Goal: Task Accomplishment & Management: Manage account settings

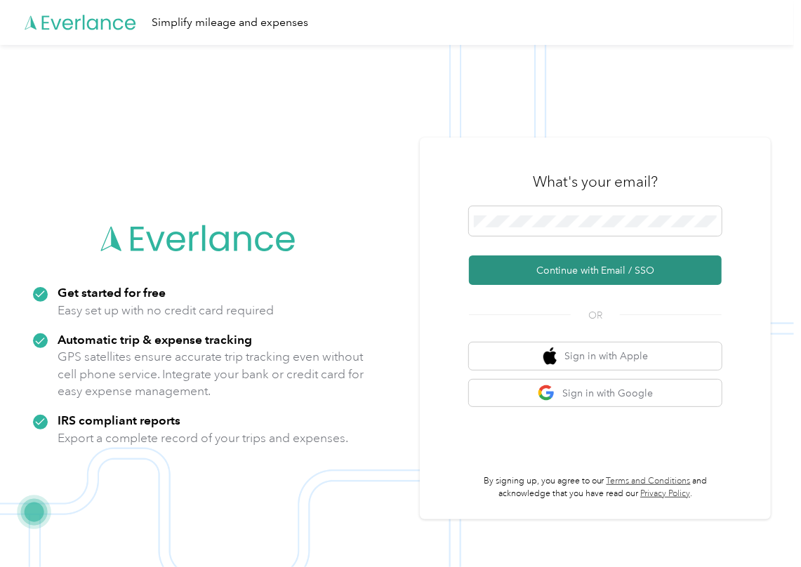
click at [528, 271] on button "Continue with Email / SSO" at bounding box center [595, 269] width 253 height 29
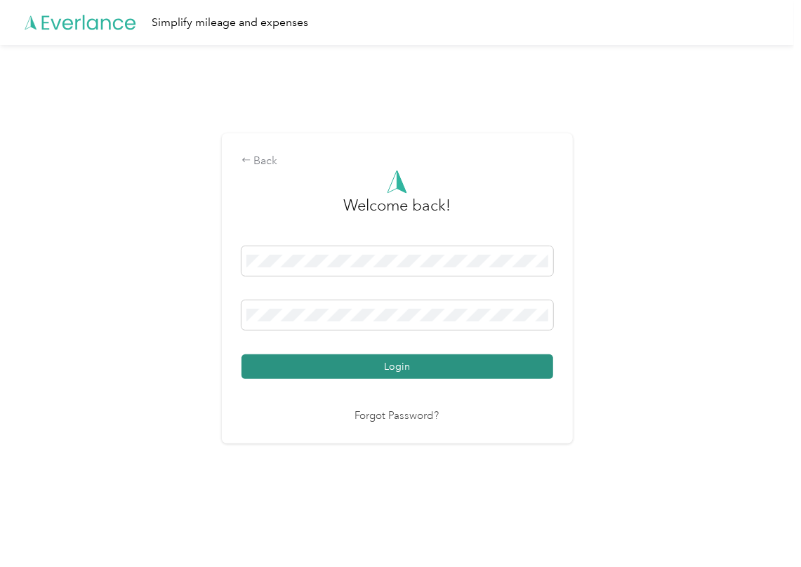
drag, startPoint x: 375, startPoint y: 361, endPoint x: 368, endPoint y: 365, distance: 7.6
click at [374, 362] on button "Login" at bounding box center [397, 366] width 312 height 25
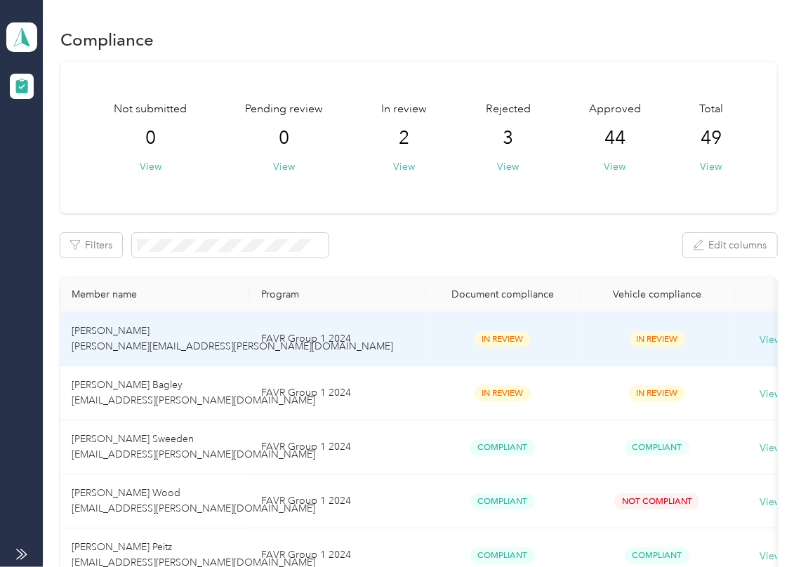
click at [314, 333] on td "FAVR Group 1 2024" at bounding box center [337, 339] width 175 height 54
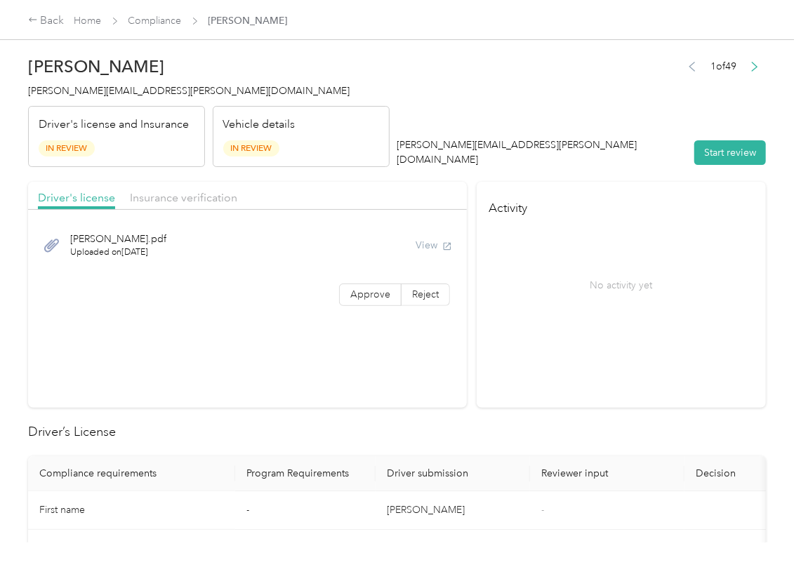
click at [709, 159] on button "Start review" at bounding box center [730, 152] width 72 height 25
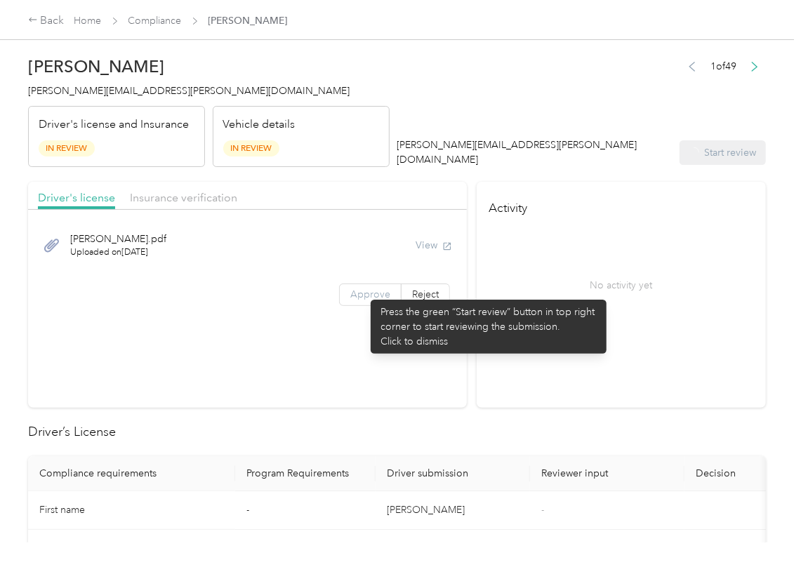
click at [363, 293] on span "Approve" at bounding box center [370, 294] width 40 height 12
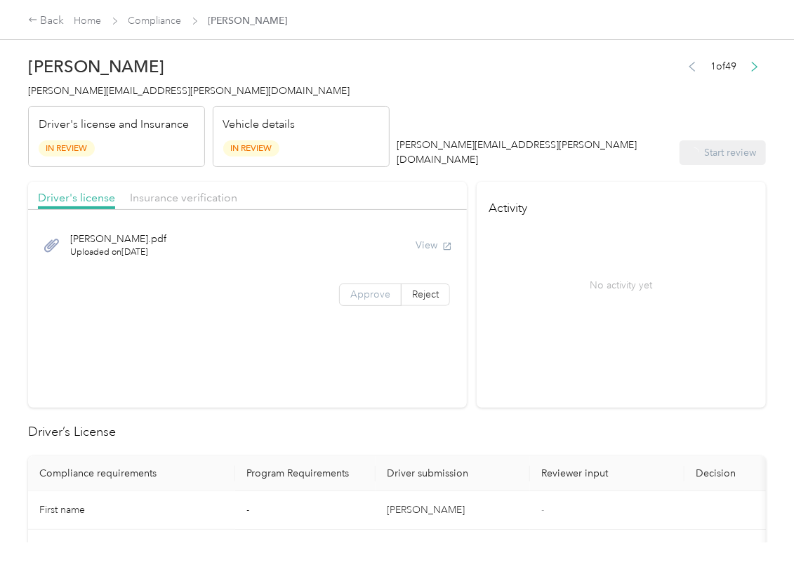
click at [363, 293] on span "Approve" at bounding box center [370, 294] width 40 height 12
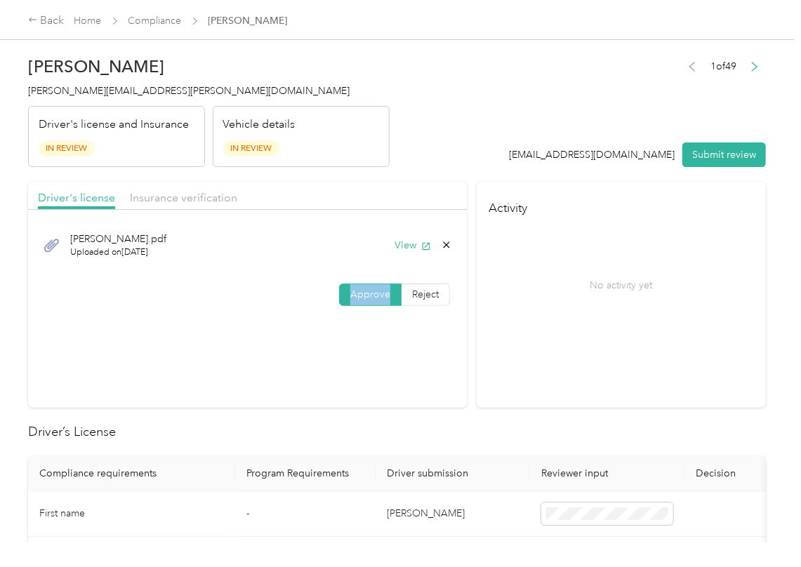
click at [363, 293] on span "Approve" at bounding box center [370, 294] width 40 height 12
click at [401, 247] on button "View" at bounding box center [412, 245] width 36 height 15
drag, startPoint x: 419, startPoint y: 163, endPoint x: 214, endPoint y: 180, distance: 205.7
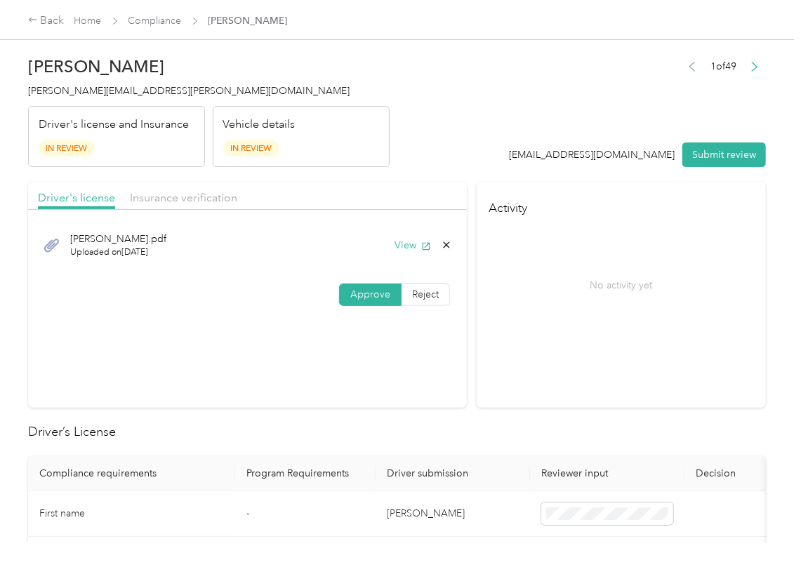
click at [419, 163] on header "[PERSON_NAME] [PERSON_NAME][EMAIL_ADDRESS][PERSON_NAME][DOMAIN_NAME] Driver's l…" at bounding box center [397, 108] width 738 height 118
click at [156, 191] on span "Insurance verification" at bounding box center [183, 197] width 107 height 13
click at [184, 194] on span "Insurance verification" at bounding box center [183, 197] width 107 height 13
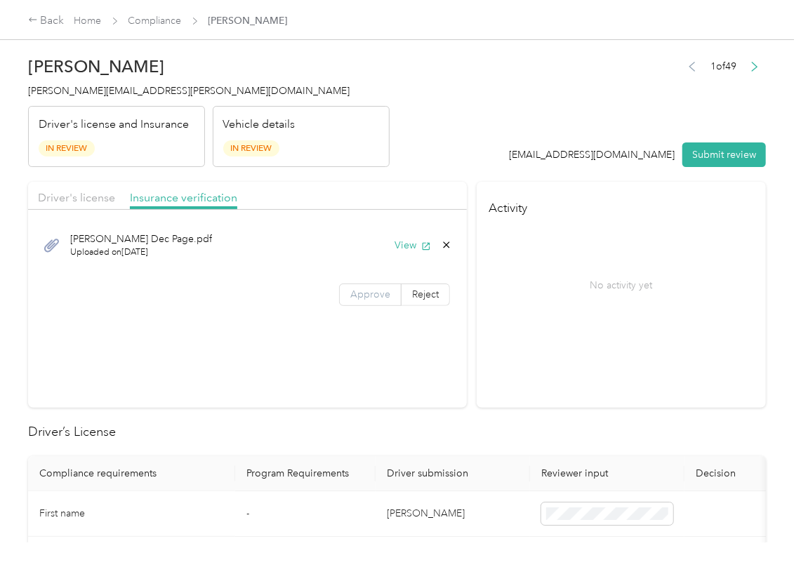
drag, startPoint x: 411, startPoint y: 248, endPoint x: 382, endPoint y: 293, distance: 53.9
click at [411, 248] on button "View" at bounding box center [412, 245] width 36 height 15
drag, startPoint x: 368, startPoint y: 299, endPoint x: 283, endPoint y: 371, distance: 111.5
click at [366, 300] on span "Approve" at bounding box center [370, 294] width 40 height 12
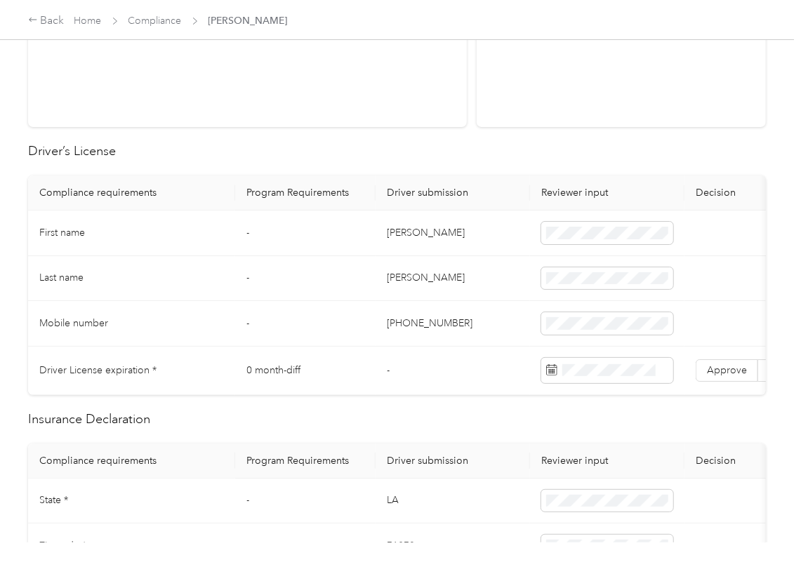
click at [385, 231] on td "[PERSON_NAME]" at bounding box center [452, 234] width 154 height 46
copy td "[PERSON_NAME]"
click at [319, 248] on td "-" at bounding box center [305, 234] width 140 height 46
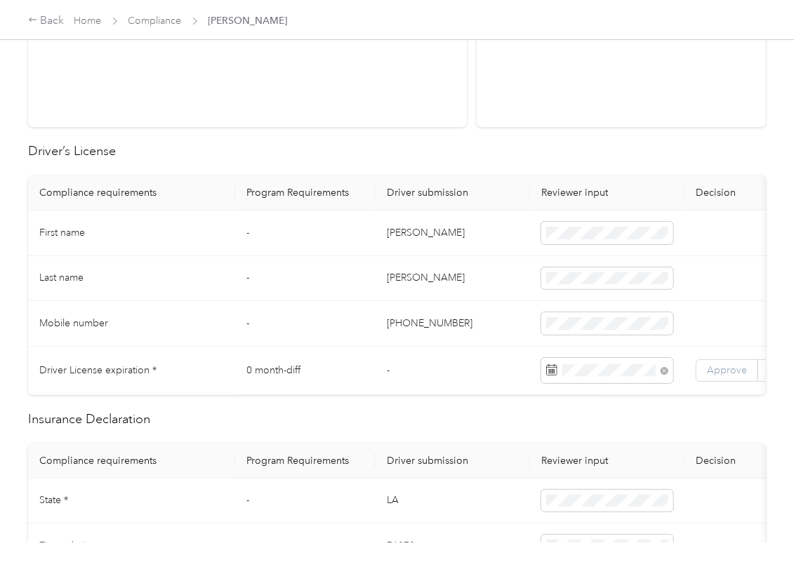
click at [723, 366] on span "Approve" at bounding box center [727, 370] width 40 height 12
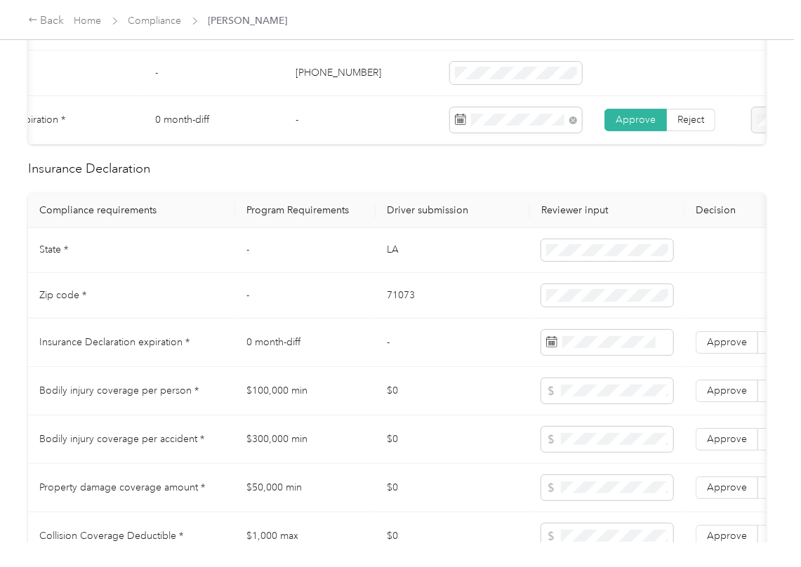
scroll to position [561, 0]
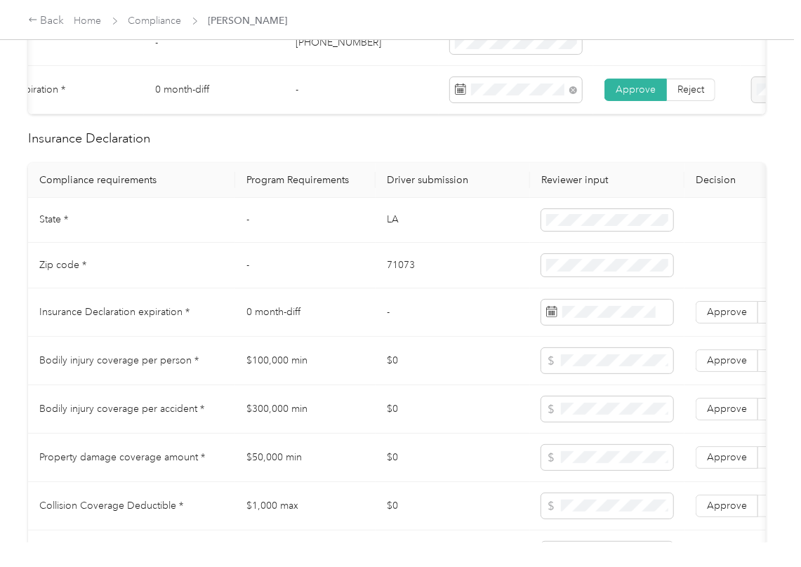
click at [382, 225] on td "LA" at bounding box center [452, 221] width 154 height 46
copy td "LA"
click at [399, 285] on td "71073" at bounding box center [452, 266] width 154 height 46
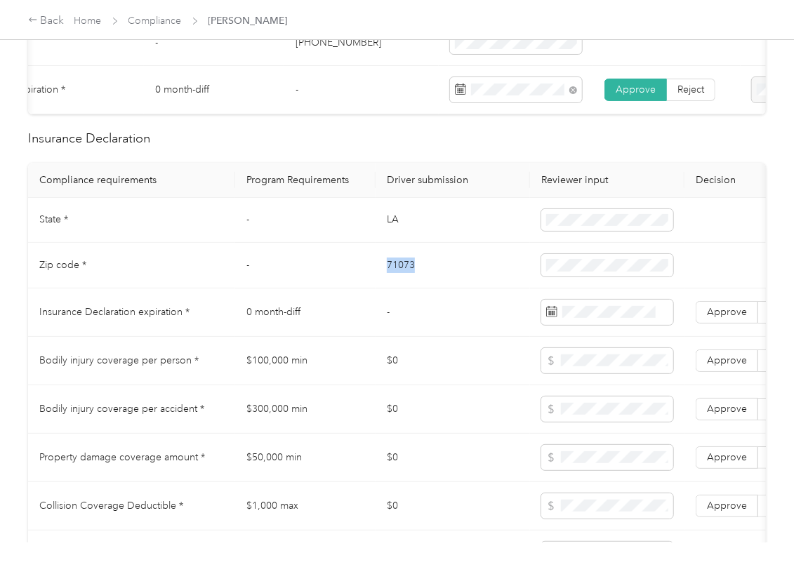
click at [399, 285] on td "71073" at bounding box center [452, 266] width 154 height 46
click at [589, 274] on span at bounding box center [607, 265] width 132 height 22
click at [199, 415] on span "Bodily injury coverage per accident *" at bounding box center [121, 409] width 165 height 12
click at [736, 318] on span "Approve" at bounding box center [727, 312] width 40 height 12
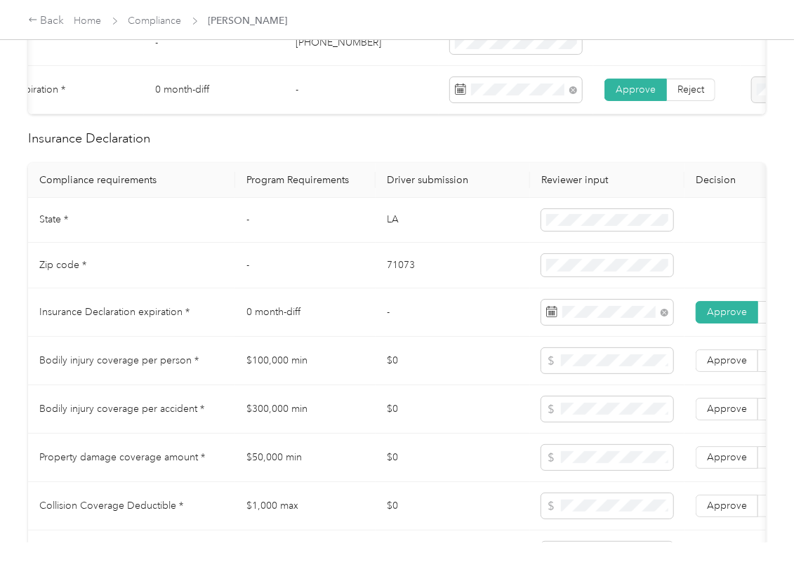
click at [451, 357] on td "$0" at bounding box center [452, 361] width 154 height 48
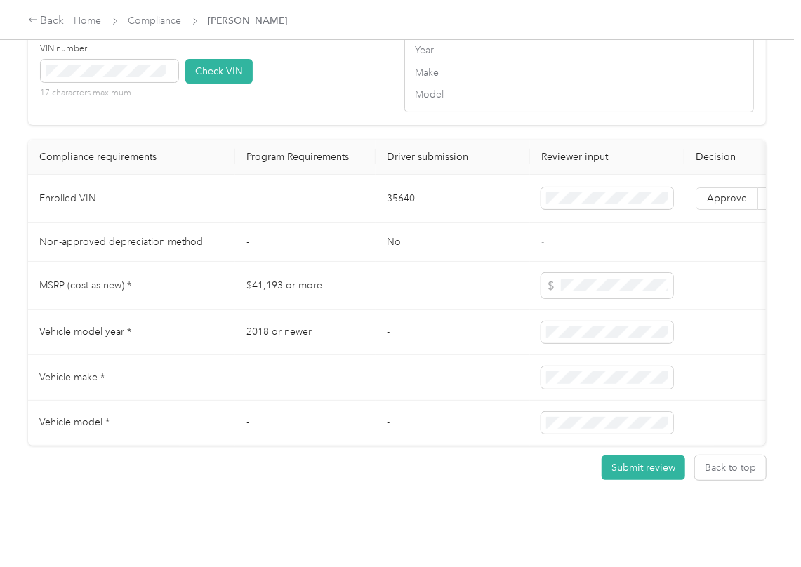
scroll to position [1309, 0]
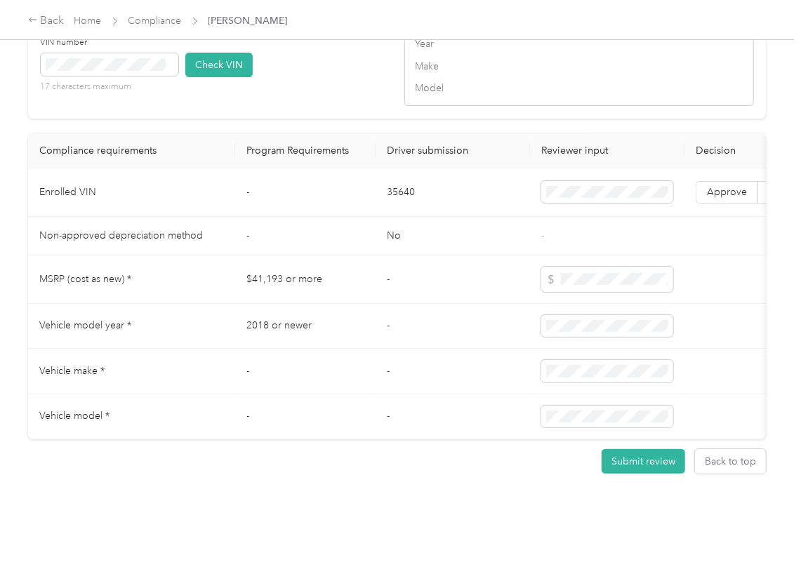
click at [441, 281] on td "-" at bounding box center [452, 279] width 154 height 48
click at [320, 255] on td "-" at bounding box center [305, 236] width 140 height 39
click at [194, 77] on button "Check VIN" at bounding box center [218, 65] width 67 height 25
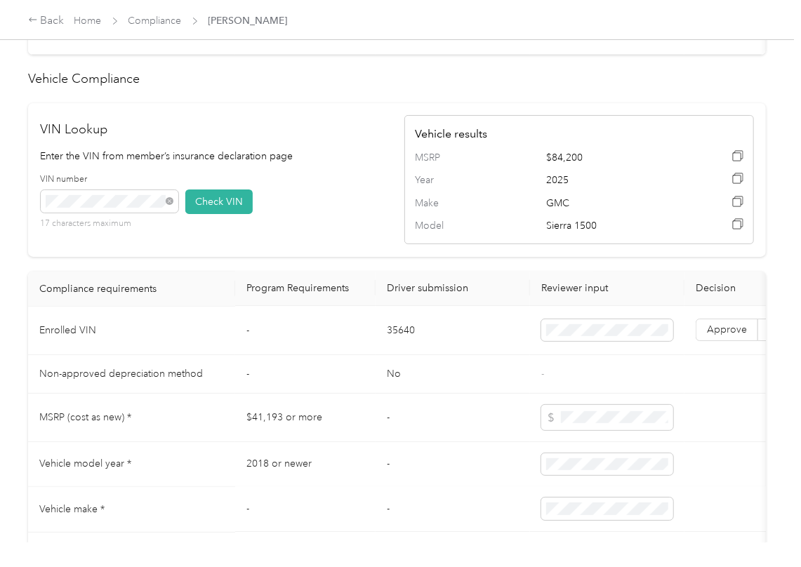
scroll to position [1124, 0]
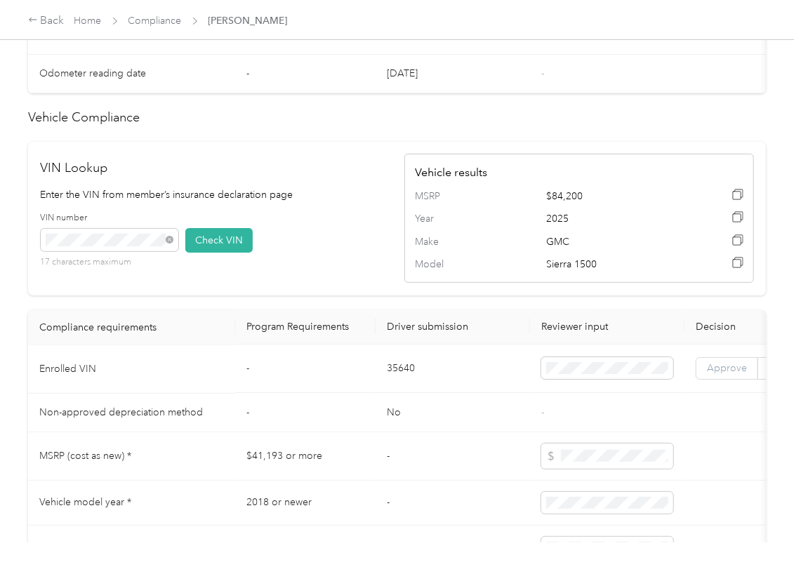
click at [716, 380] on label "Approve" at bounding box center [726, 369] width 62 height 22
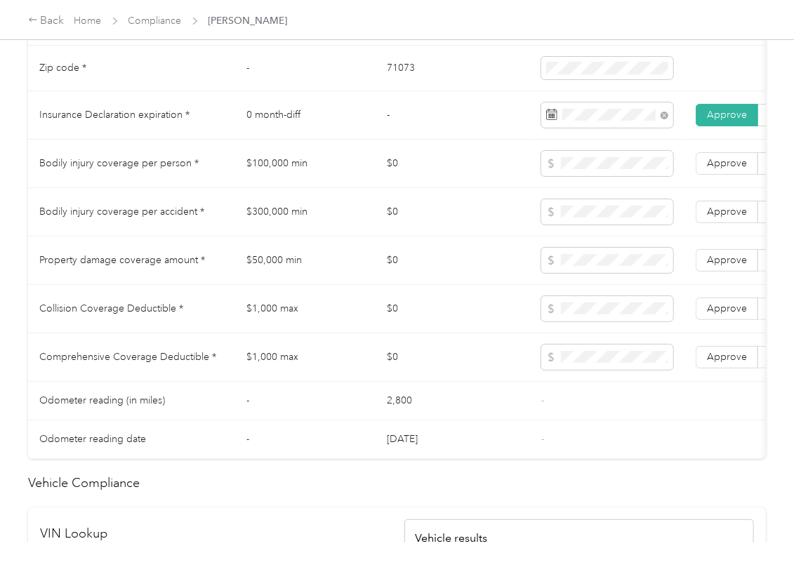
scroll to position [750, 0]
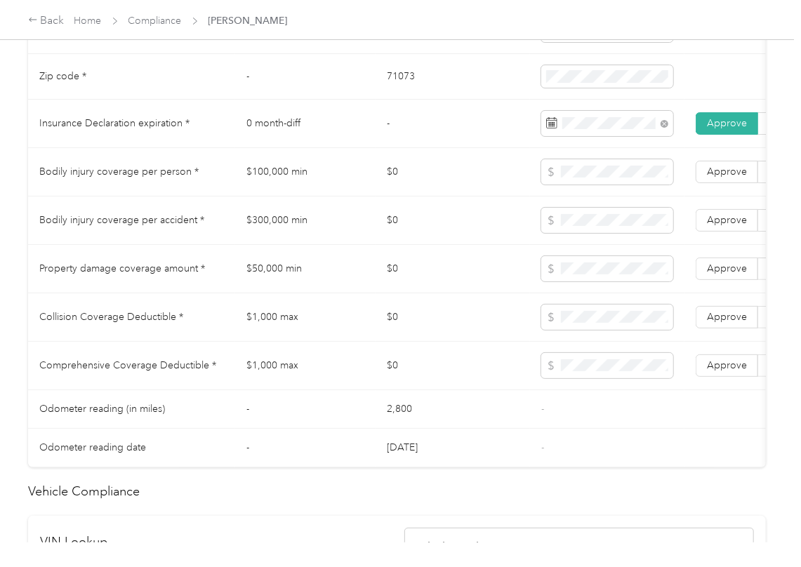
click at [251, 183] on td "$100,000 min" at bounding box center [305, 172] width 140 height 48
copy td "$100,000 min"
click at [292, 236] on td "$300,000 min" at bounding box center [305, 220] width 140 height 48
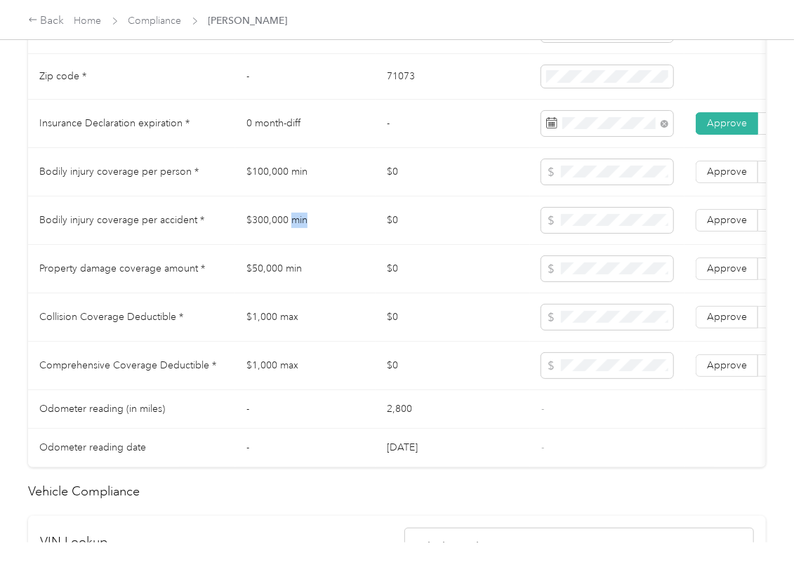
click at [292, 236] on td "$300,000 min" at bounding box center [305, 220] width 140 height 48
copy td "$300,000 min"
click at [723, 226] on span "Approve" at bounding box center [727, 220] width 40 height 12
click at [728, 178] on span "Approve" at bounding box center [727, 172] width 40 height 12
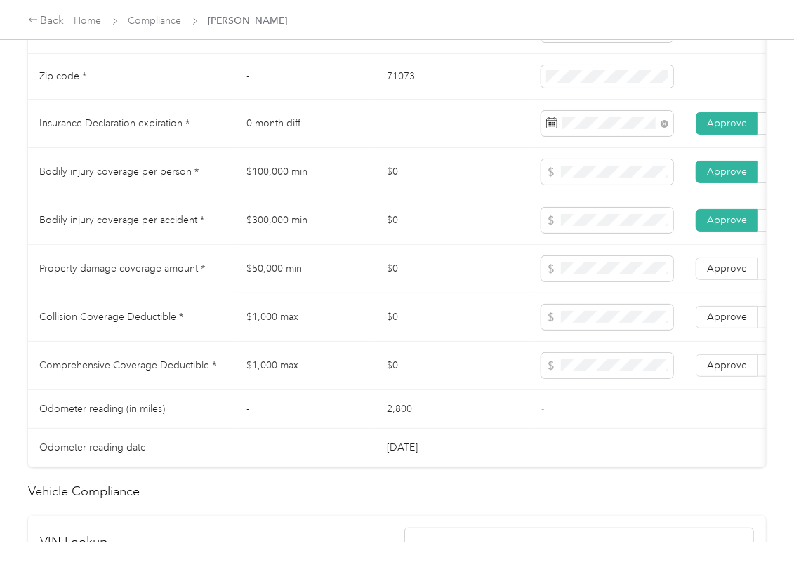
click at [722, 293] on td "Approve Reject" at bounding box center [757, 269] width 147 height 48
click at [728, 274] on span "Approve" at bounding box center [727, 268] width 40 height 12
click at [550, 322] on icon at bounding box center [550, 317] width 5 height 10
click at [714, 371] on span "Approve" at bounding box center [727, 365] width 40 height 12
click at [721, 318] on td "Approve Reject" at bounding box center [757, 317] width 147 height 48
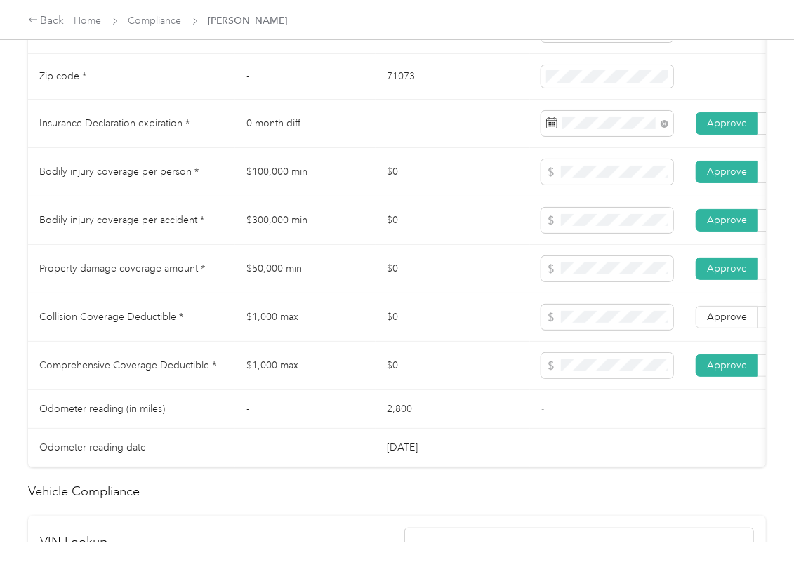
click at [728, 320] on td "Approve Reject" at bounding box center [757, 317] width 147 height 48
click at [716, 323] on span "Approve" at bounding box center [727, 317] width 40 height 12
click at [486, 289] on td "$0" at bounding box center [452, 269] width 154 height 48
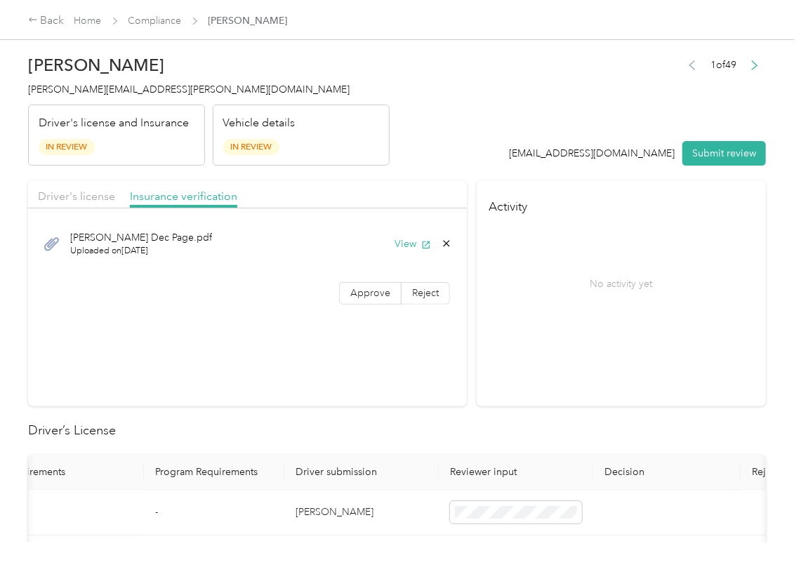
scroll to position [0, 0]
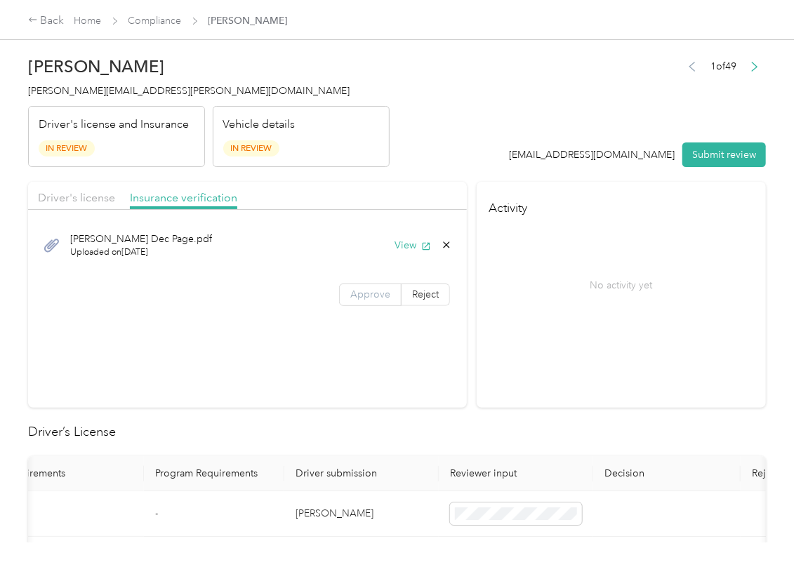
click at [354, 295] on label "Approve" at bounding box center [370, 294] width 62 height 22
click at [86, 205] on div "Driver's license" at bounding box center [76, 198] width 77 height 18
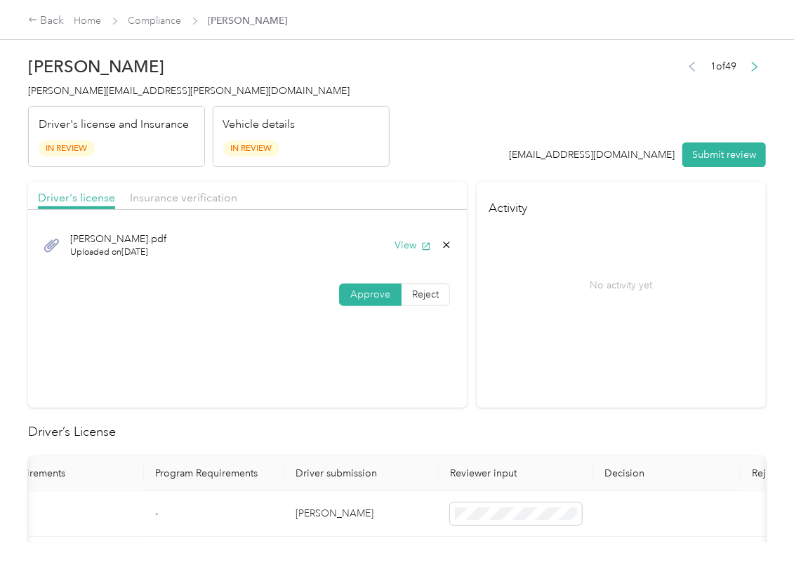
drag, startPoint x: 747, startPoint y: 152, endPoint x: 542, endPoint y: 155, distance: 204.9
click at [747, 152] on button "Submit review" at bounding box center [724, 154] width 84 height 25
click at [91, 95] on span "[PERSON_NAME][EMAIL_ADDRESS][PERSON_NAME][DOMAIN_NAME]" at bounding box center [188, 91] width 321 height 12
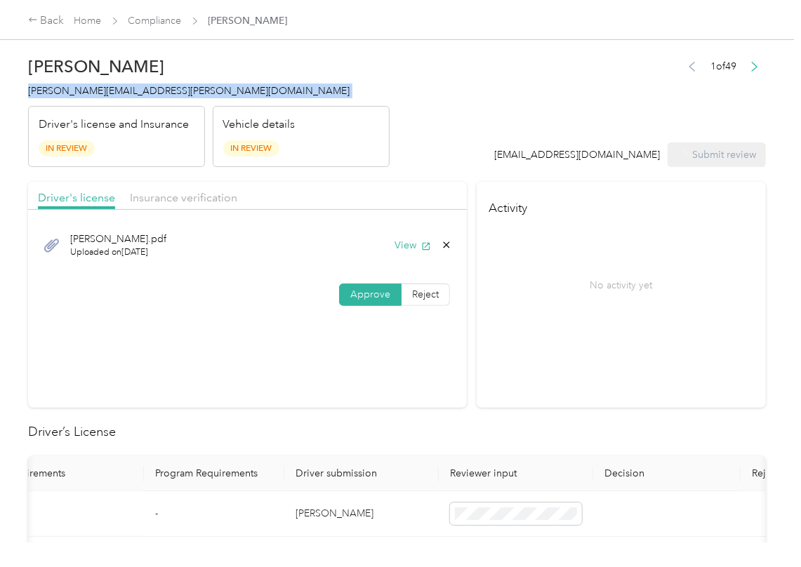
click at [91, 95] on span "[PERSON_NAME][EMAIL_ADDRESS][PERSON_NAME][DOMAIN_NAME]" at bounding box center [188, 91] width 321 height 12
copy span "[PERSON_NAME][EMAIL_ADDRESS][PERSON_NAME][DOMAIN_NAME]"
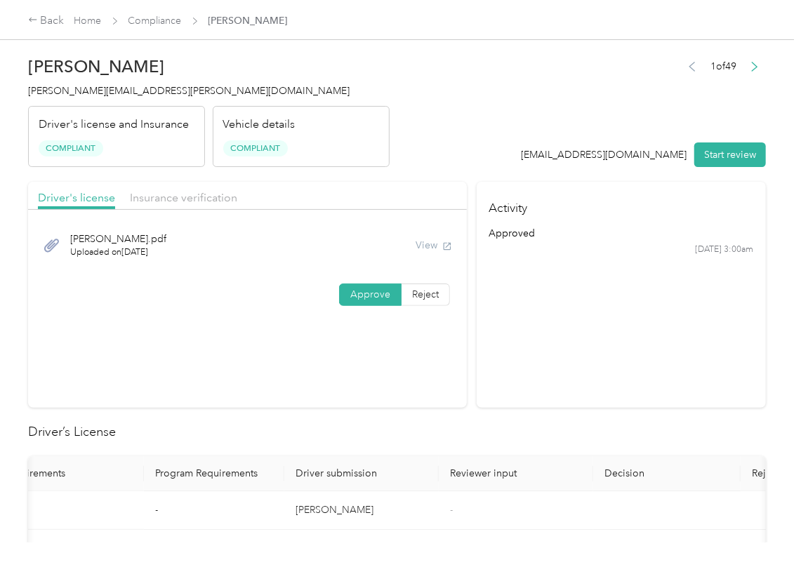
click at [393, 313] on div "[PERSON_NAME].pdf Uploaded on [DATE] View Approve Reject" at bounding box center [247, 266] width 439 height 99
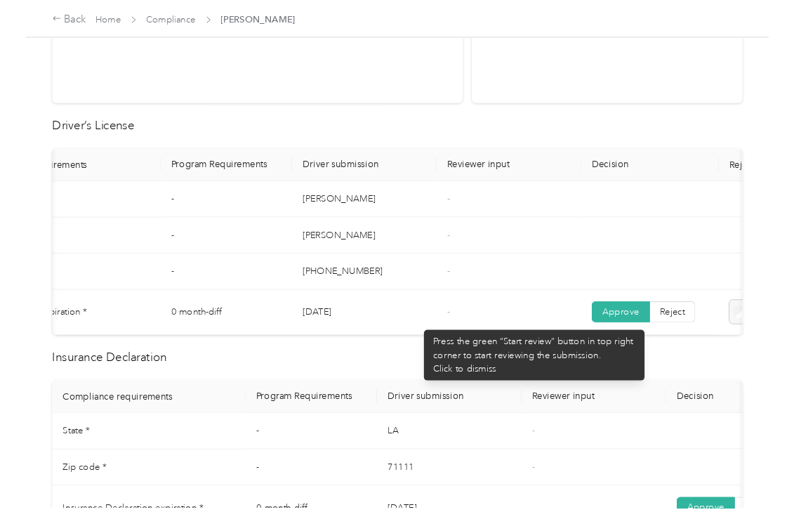
scroll to position [748, 0]
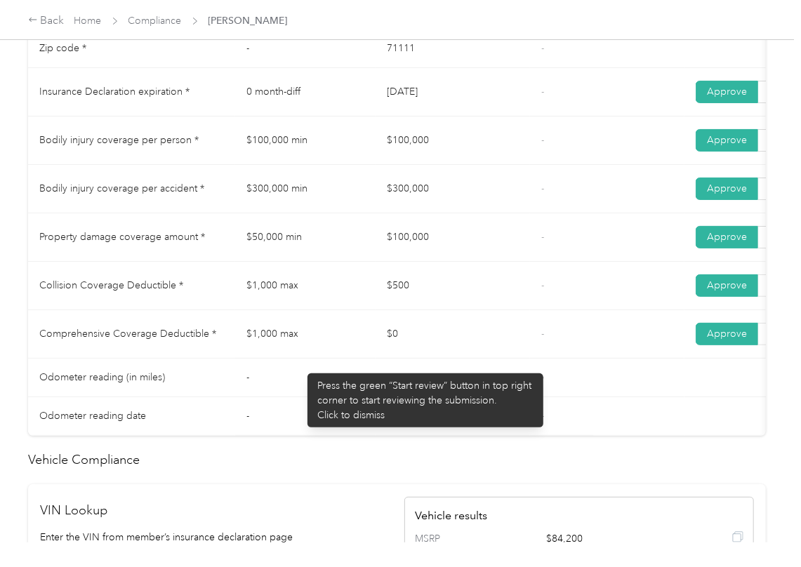
click at [360, 346] on td "$1,000 max" at bounding box center [305, 334] width 140 height 48
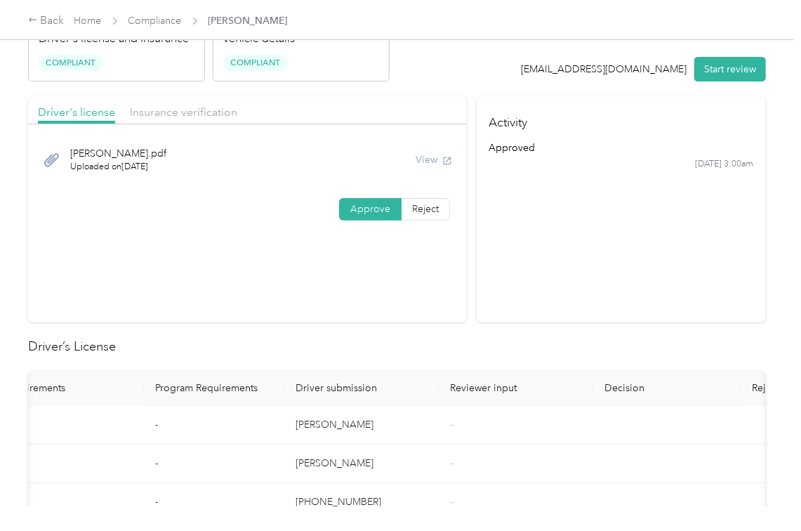
scroll to position [0, 0]
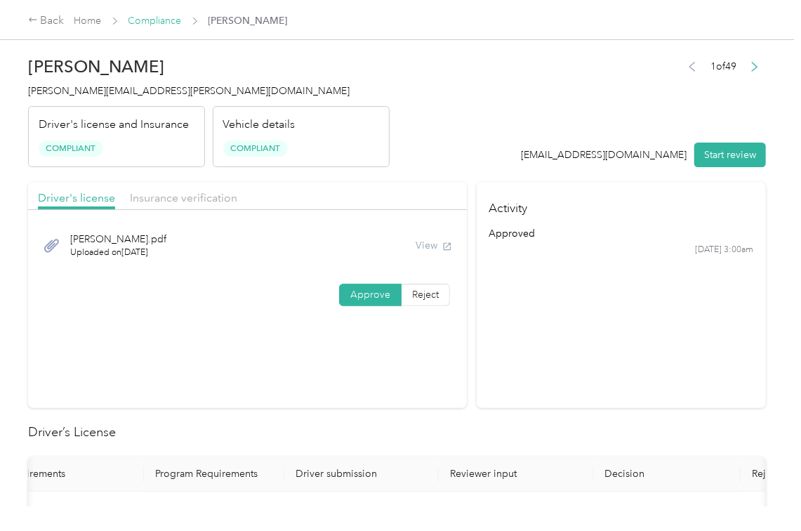
click at [169, 20] on link "Compliance" at bounding box center [154, 21] width 53 height 12
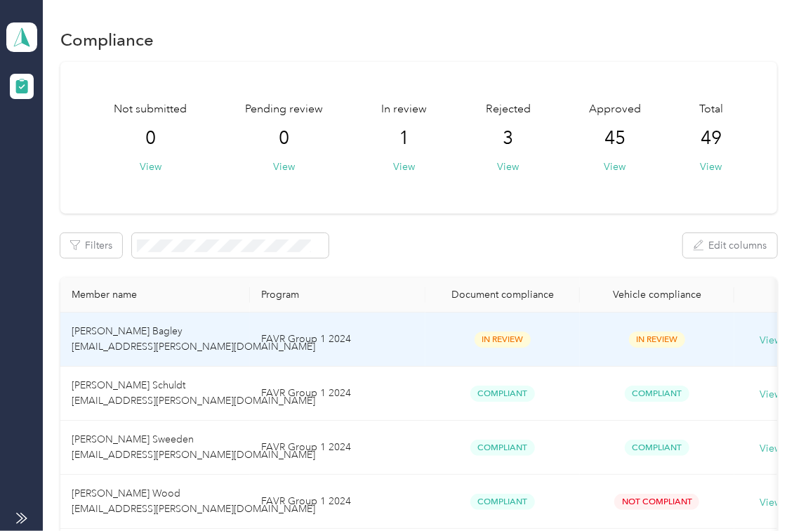
click at [157, 335] on td "[PERSON_NAME] Bagley [EMAIL_ADDRESS][PERSON_NAME][DOMAIN_NAME]" at bounding box center [154, 339] width 189 height 54
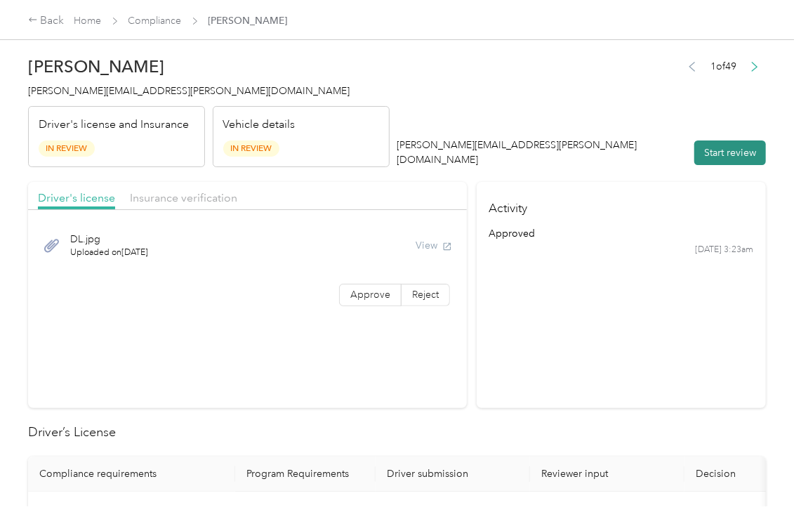
click at [713, 152] on button "Start review" at bounding box center [730, 152] width 72 height 25
click at [603, 112] on div "1 of 49 [PERSON_NAME][EMAIL_ADDRESS][PERSON_NAME][DOMAIN_NAME] Start review" at bounding box center [580, 112] width 369 height 111
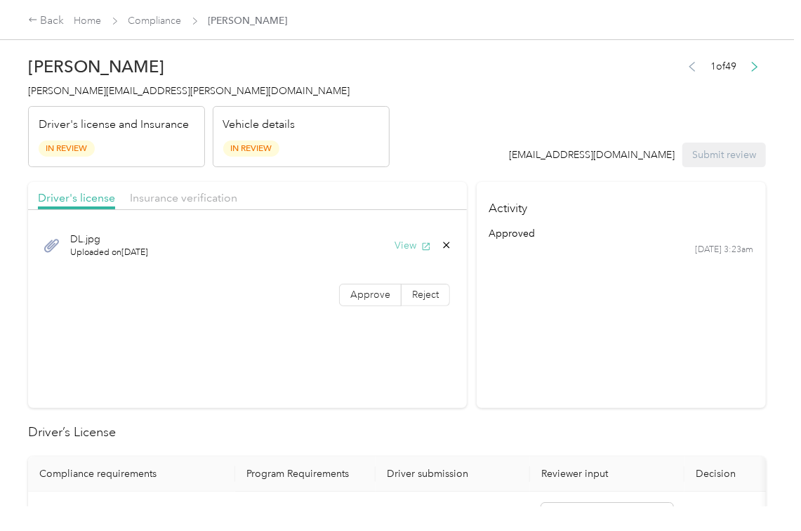
click at [421, 242] on icon "button" at bounding box center [426, 246] width 10 height 10
click at [366, 304] on label "Approve" at bounding box center [370, 294] width 62 height 22
click at [222, 202] on span "Insurance verification" at bounding box center [183, 197] width 107 height 13
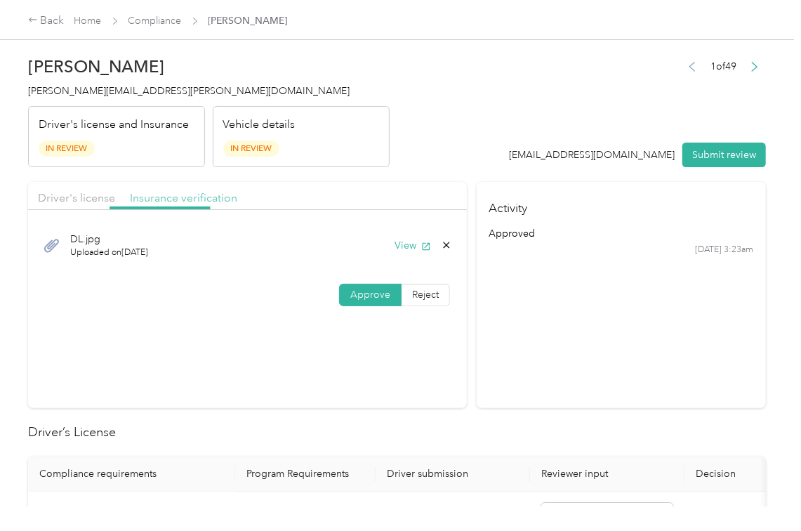
click at [202, 203] on span "Insurance verification" at bounding box center [183, 197] width 107 height 13
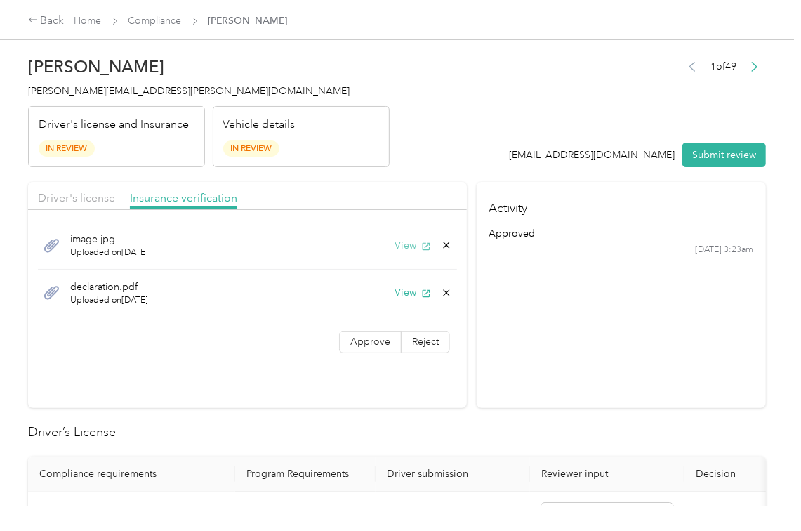
click at [404, 244] on button "View" at bounding box center [412, 245] width 36 height 15
click at [405, 293] on button "View" at bounding box center [412, 292] width 36 height 15
drag, startPoint x: 366, startPoint y: 338, endPoint x: 149, endPoint y: 526, distance: 287.5
click at [366, 338] on span "Approve" at bounding box center [370, 341] width 40 height 12
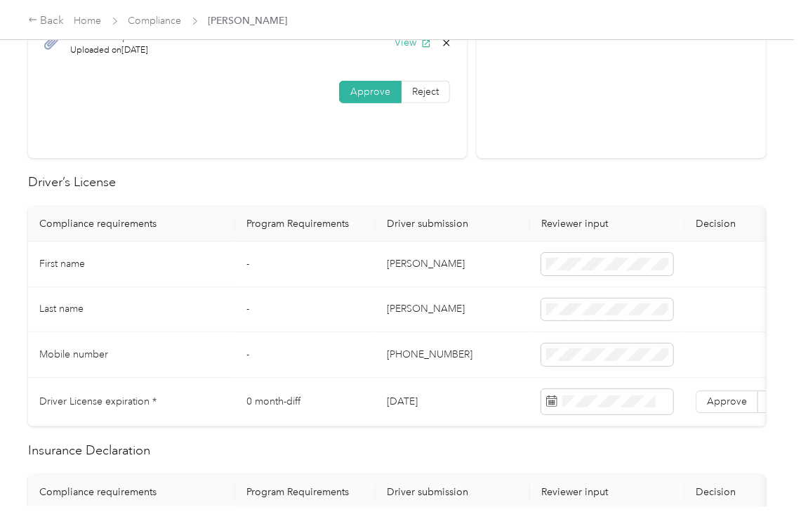
scroll to position [281, 0]
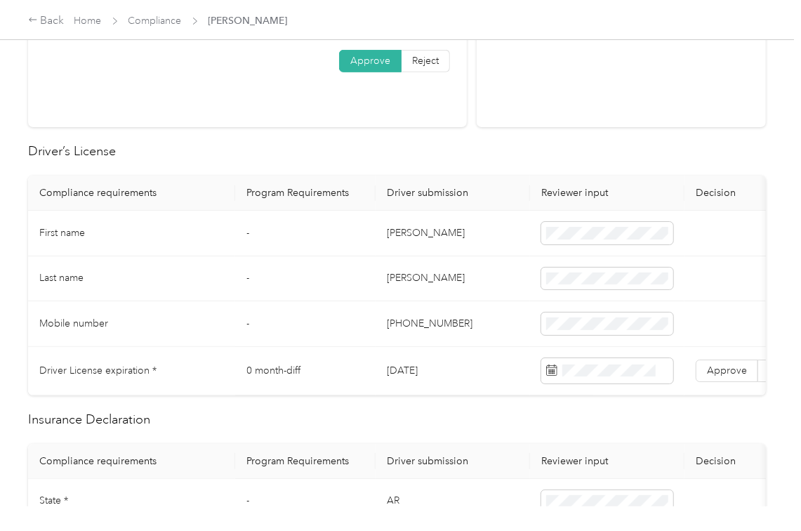
click at [415, 372] on td "[DATE]" at bounding box center [452, 371] width 154 height 48
copy td "[DATE]"
drag, startPoint x: 495, startPoint y: 281, endPoint x: 161, endPoint y: 303, distance: 334.0
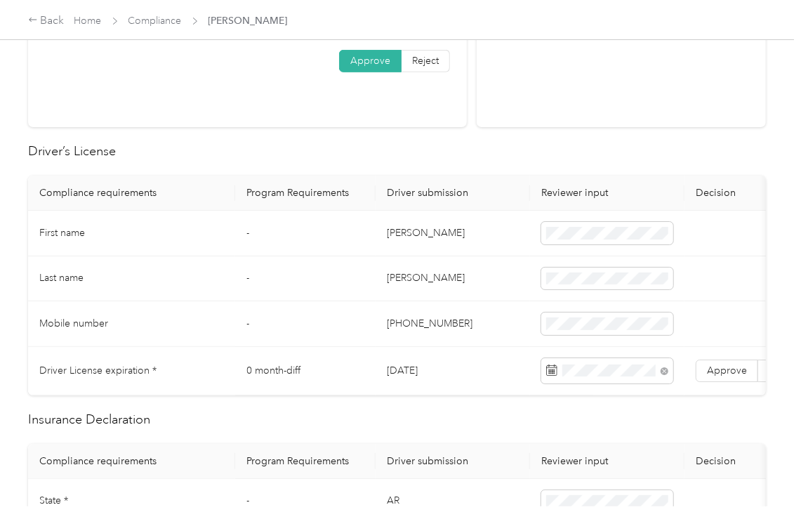
click at [490, 288] on td "[PERSON_NAME]" at bounding box center [452, 279] width 154 height 46
click at [705, 366] on label "Approve" at bounding box center [726, 370] width 62 height 22
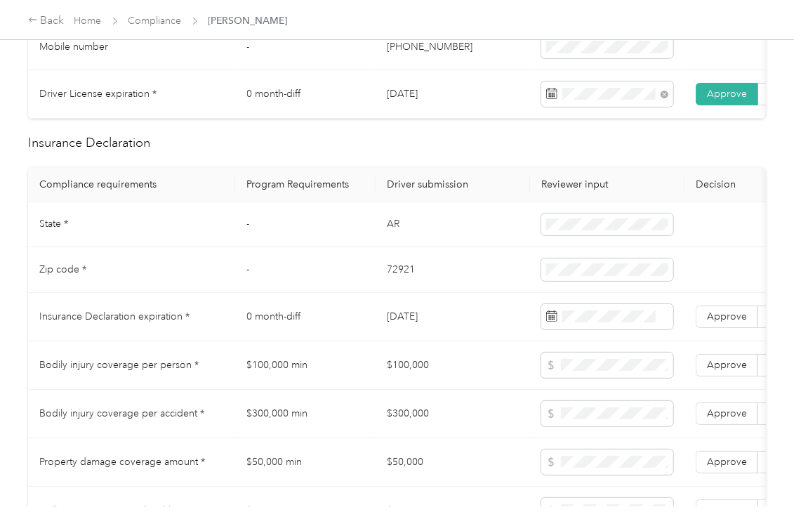
scroll to position [561, 0]
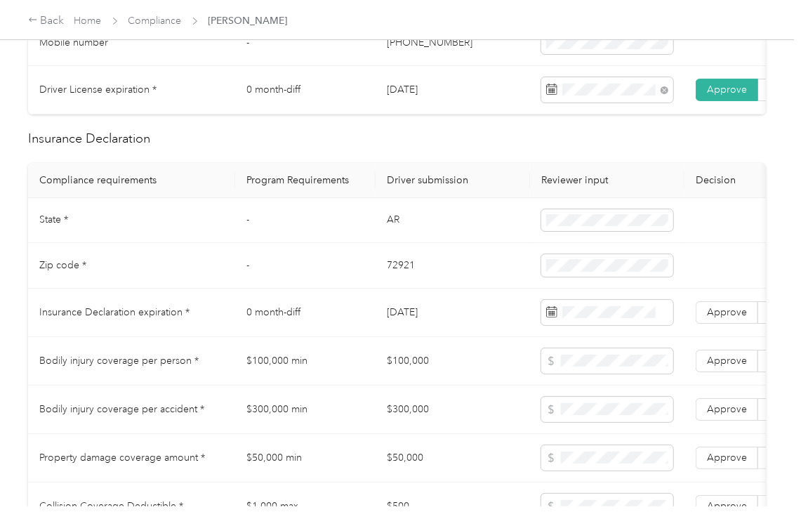
click at [391, 239] on td "AR" at bounding box center [452, 221] width 154 height 46
copy td "AR"
click at [394, 279] on td "72921" at bounding box center [452, 266] width 154 height 46
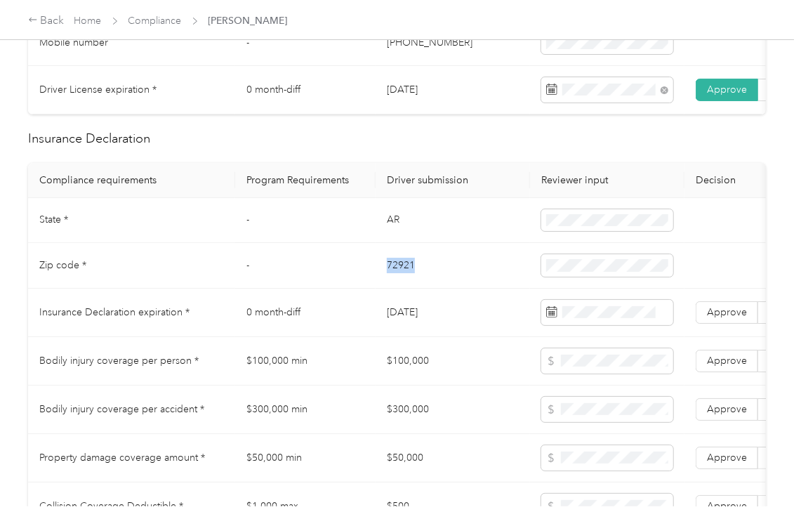
click at [394, 279] on td "72921" at bounding box center [452, 266] width 154 height 46
copy td "72921"
click at [585, 276] on span at bounding box center [607, 265] width 132 height 22
click at [428, 326] on td "[DATE]" at bounding box center [452, 312] width 154 height 48
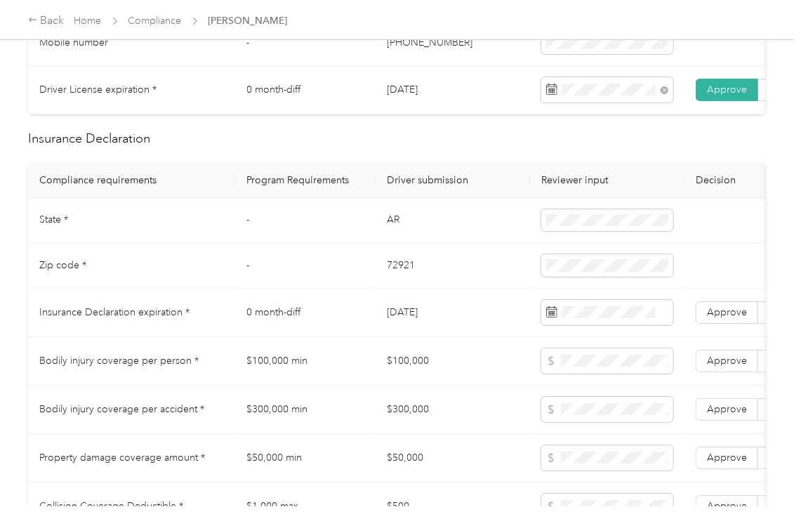
click at [428, 326] on td "[DATE]" at bounding box center [452, 312] width 154 height 48
copy td "[DATE]"
click at [730, 318] on span "Approve" at bounding box center [727, 312] width 40 height 12
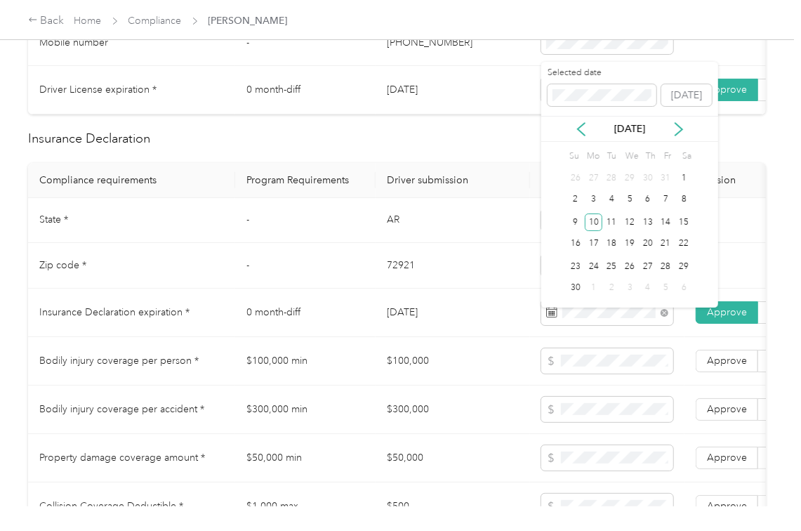
click at [434, 288] on td "72921" at bounding box center [452, 266] width 154 height 46
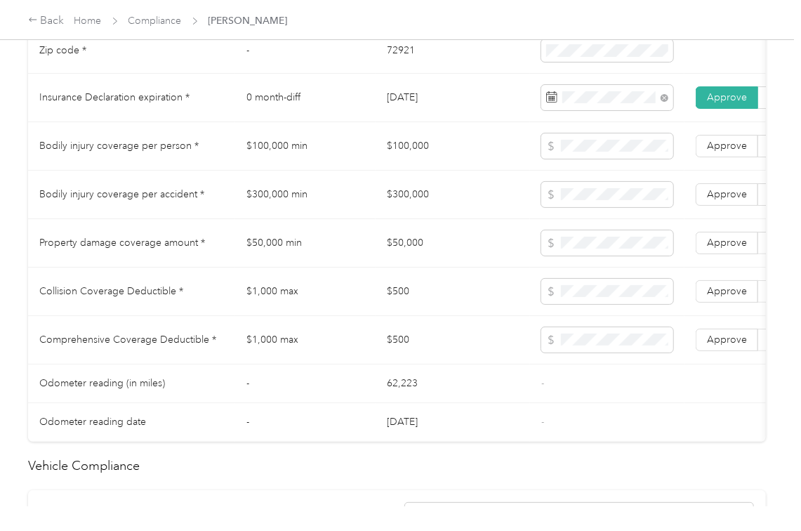
scroll to position [1123, 0]
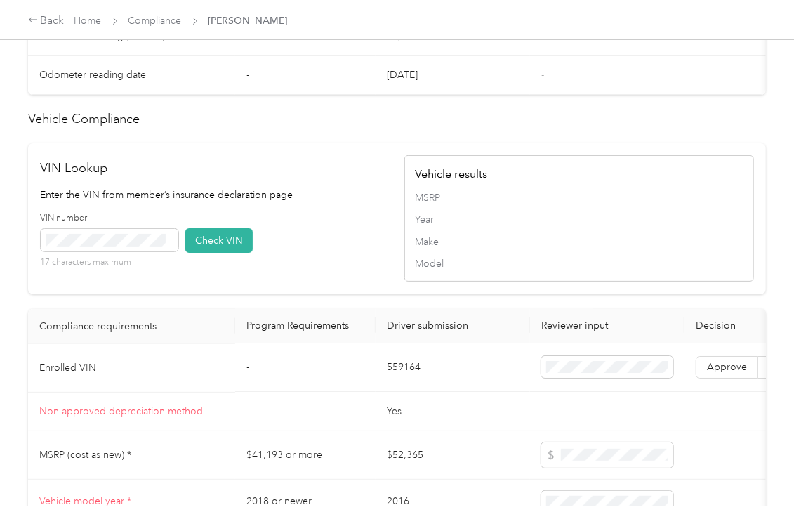
click at [391, 392] on td "559164" at bounding box center [452, 368] width 154 height 48
copy td "559164"
click at [218, 253] on button "Check VIN" at bounding box center [218, 240] width 67 height 25
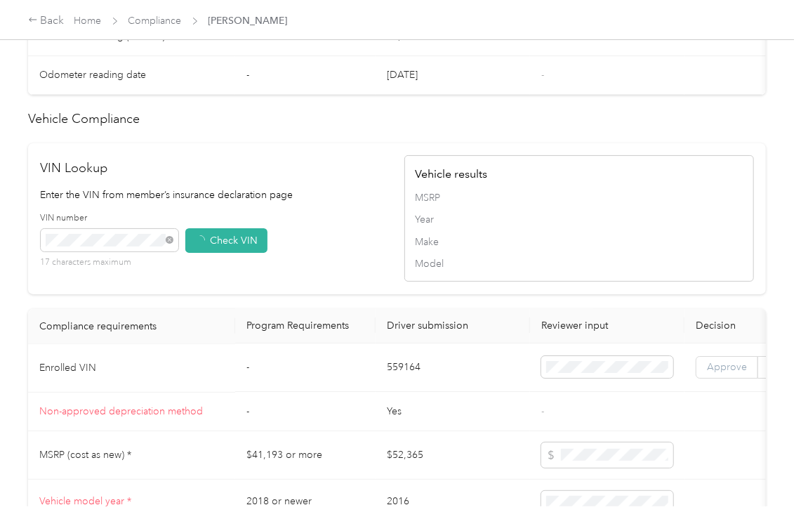
click at [712, 379] on label "Approve" at bounding box center [726, 367] width 62 height 22
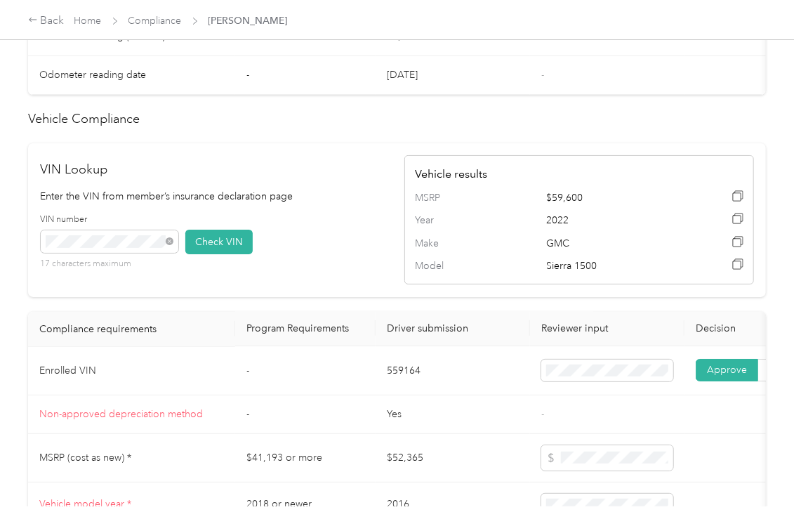
click at [323, 297] on div "VIN Lookup Enter the VIN from member’s insurance declaration page VIN number 17…" at bounding box center [397, 220] width 738 height 154
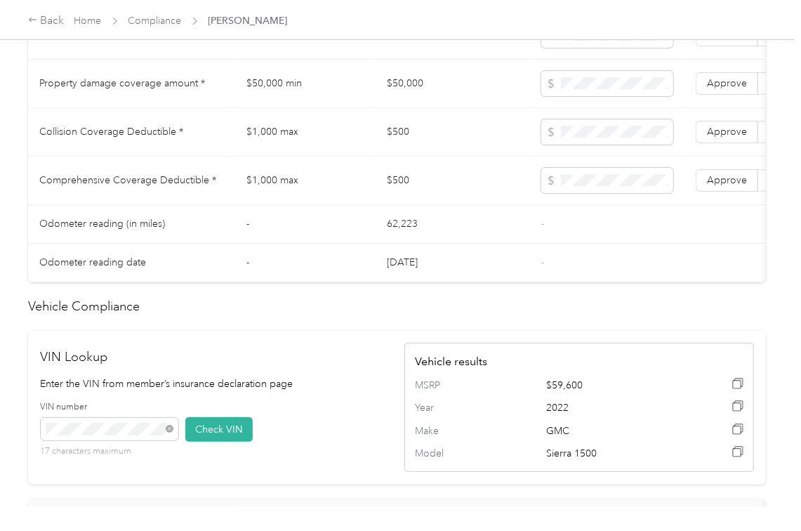
scroll to position [0, 259]
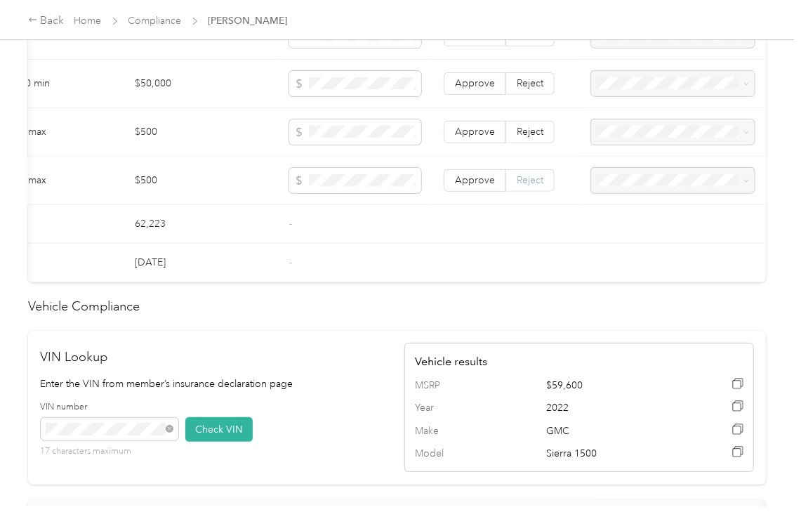
click at [523, 192] on label "Reject" at bounding box center [530, 180] width 48 height 22
click at [528, 143] on label "Reject" at bounding box center [530, 132] width 48 height 22
drag, startPoint x: 528, startPoint y: 104, endPoint x: 528, endPoint y: 69, distance: 35.1
click at [528, 89] on span "Reject" at bounding box center [529, 83] width 27 height 12
click at [528, 46] on label "Reject" at bounding box center [530, 35] width 48 height 22
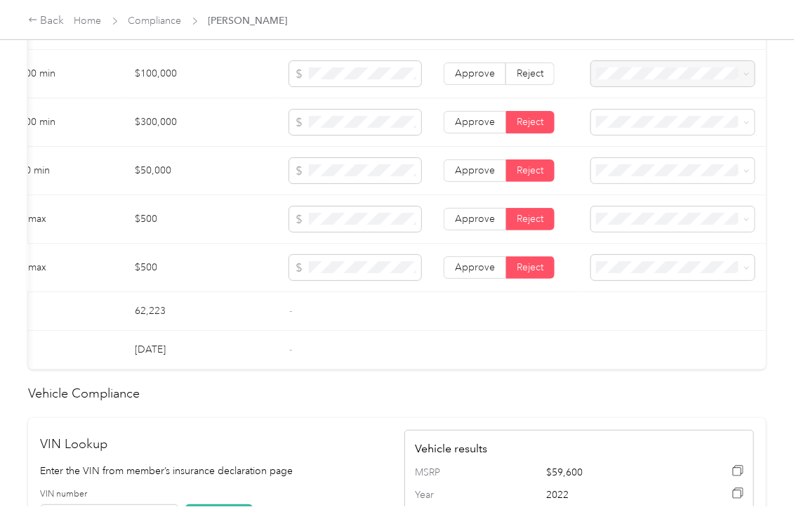
scroll to position [748, 0]
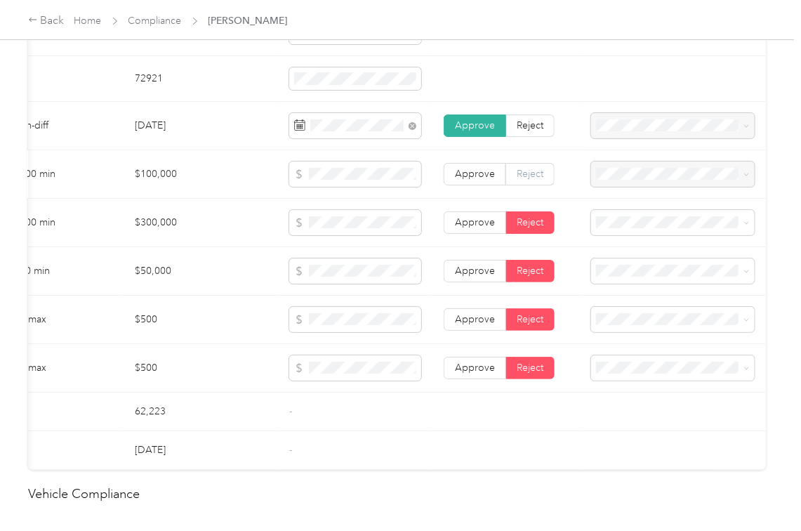
click at [531, 180] on span "Reject" at bounding box center [529, 174] width 27 height 12
click at [607, 182] on span at bounding box center [673, 173] width 164 height 25
click at [620, 222] on span "Bodily Injury per person is missing from uploaded Insurance Policy doc" at bounding box center [652, 231] width 117 height 41
click at [623, 276] on span "Bodily Injury per accident is missing from uploaded Insurance Policy doc" at bounding box center [655, 279] width 123 height 41
click at [616, 326] on span "Property damage coverage is missing from uploaded Insurance Policy doc" at bounding box center [659, 328] width 131 height 41
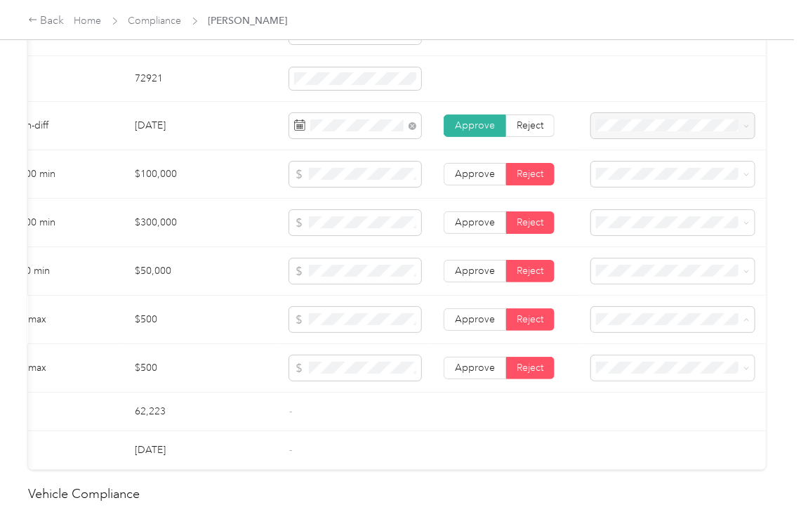
click at [615, 368] on span "Collision deductible is missing from uploaded Insurance Policy doc" at bounding box center [664, 377] width 141 height 41
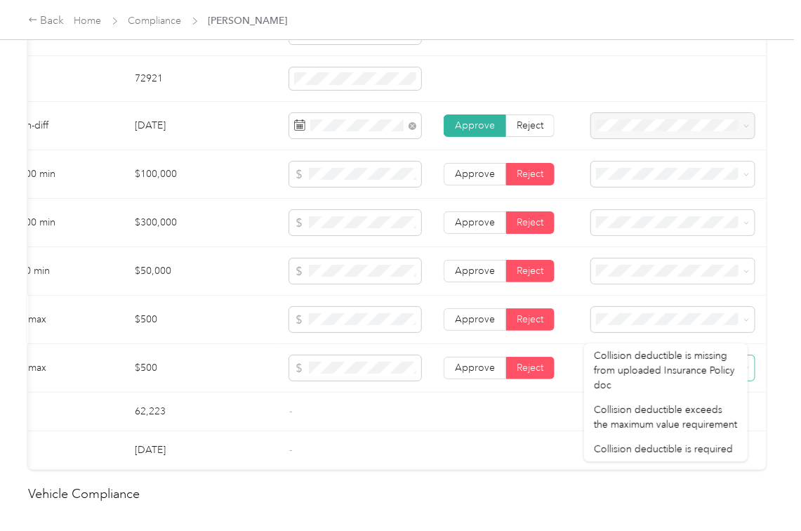
click at [627, 375] on span at bounding box center [673, 367] width 164 height 25
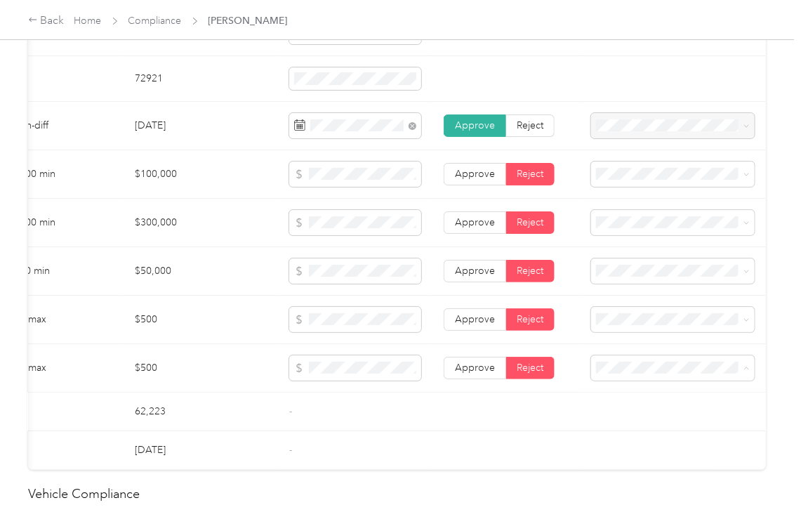
click at [643, 418] on td at bounding box center [673, 411] width 186 height 39
click at [639, 369] on td at bounding box center [673, 368] width 186 height 48
click at [633, 262] on span "Comprehensive deductible is missing from uploaded Insurance Policy doc" at bounding box center [659, 250] width 131 height 41
click at [289, 380] on span at bounding box center [355, 367] width 132 height 25
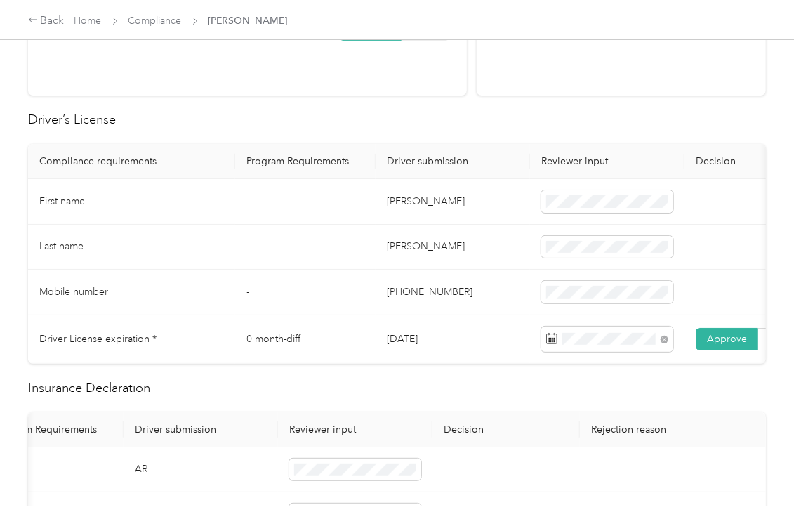
scroll to position [91, 0]
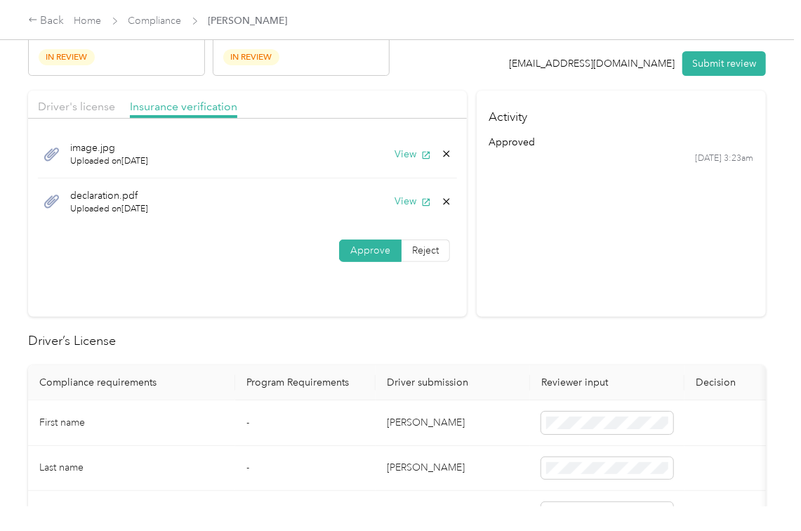
drag, startPoint x: 447, startPoint y: 203, endPoint x: 435, endPoint y: 208, distance: 13.2
click at [447, 205] on icon at bounding box center [446, 201] width 11 height 11
drag, startPoint x: 404, startPoint y: 222, endPoint x: 385, endPoint y: 223, distance: 19.7
click at [404, 223] on div "Delete this file? No Yes" at bounding box center [373, 203] width 116 height 62
click at [70, 114] on div "Driver's license" at bounding box center [76, 107] width 77 height 18
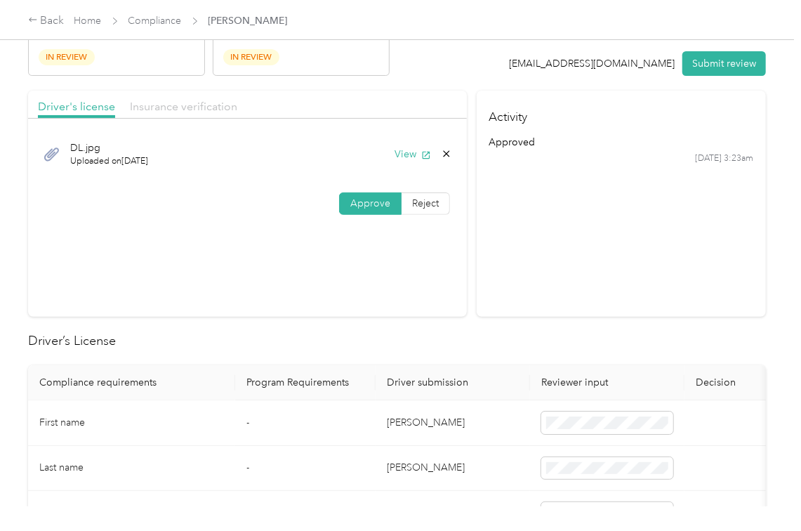
click at [177, 102] on span "Insurance verification" at bounding box center [183, 106] width 107 height 13
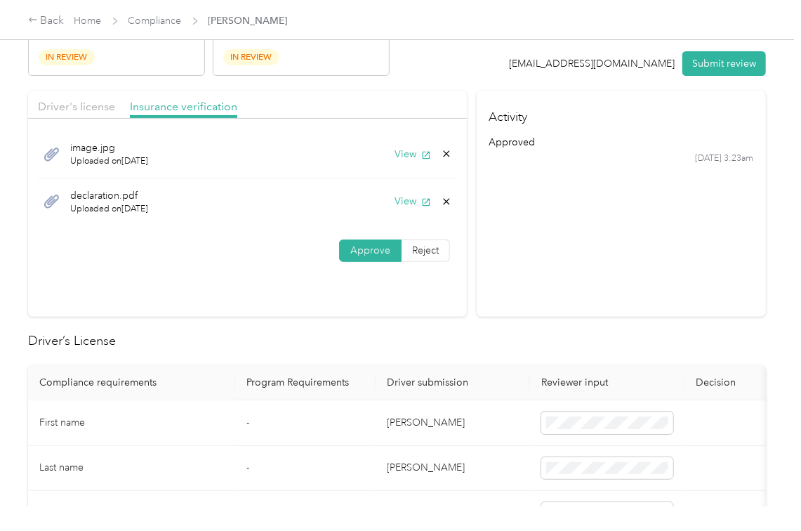
click at [445, 201] on icon at bounding box center [446, 201] width 11 height 11
click at [368, 215] on button "No" at bounding box center [373, 212] width 26 height 22
click at [445, 194] on div "View" at bounding box center [423, 201] width 58 height 15
click at [441, 202] on icon at bounding box center [446, 201] width 11 height 11
click at [397, 217] on button "Yes" at bounding box center [406, 211] width 27 height 22
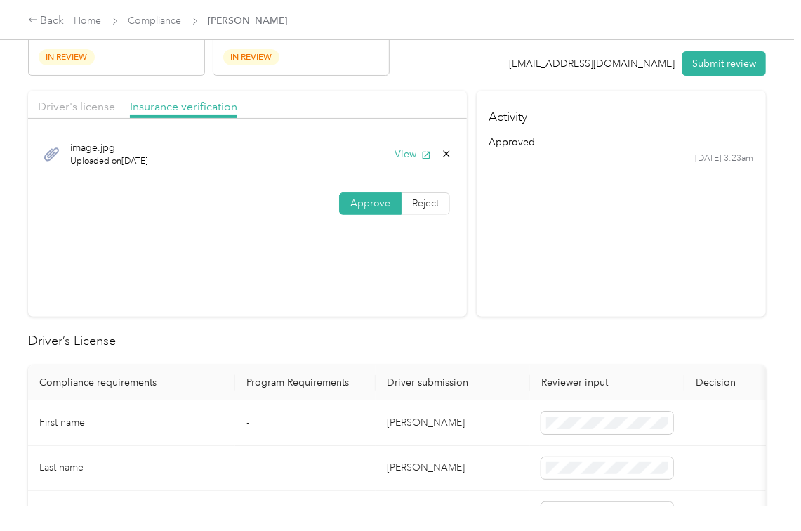
click at [585, 245] on section "Activity approved [DATE] 3:23am" at bounding box center [620, 204] width 289 height 226
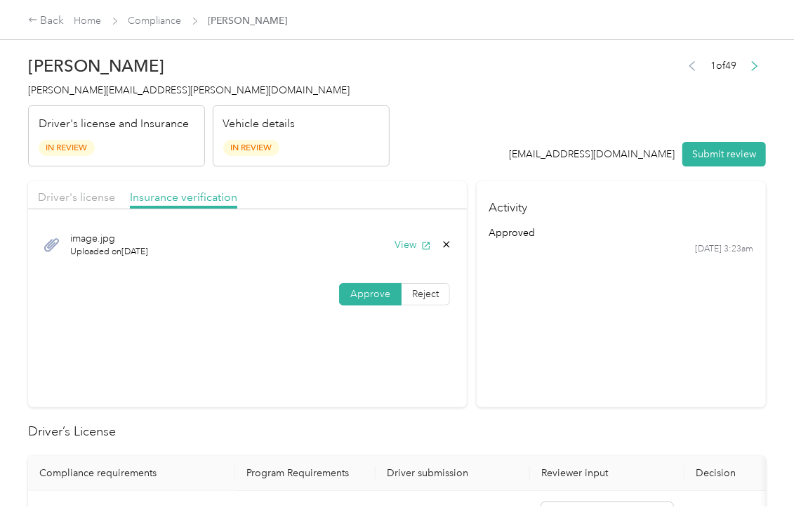
scroll to position [0, 0]
click at [717, 164] on button "Submit review" at bounding box center [724, 154] width 84 height 25
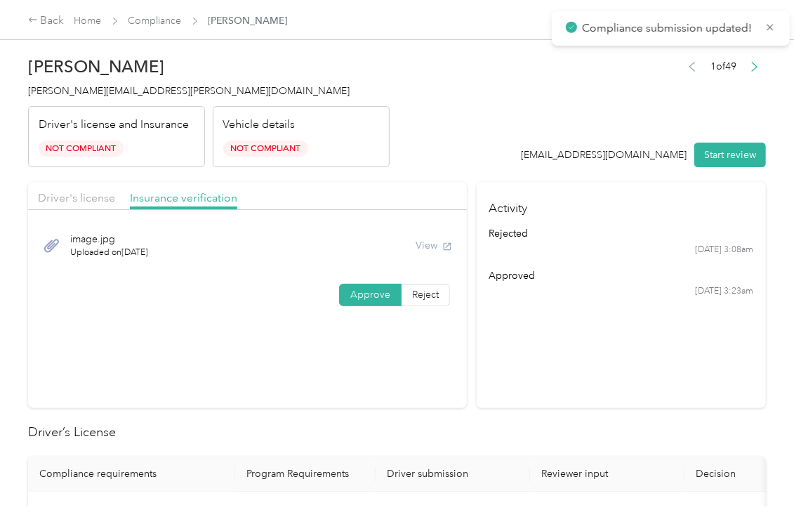
click at [122, 81] on div "[PERSON_NAME] Bagley [EMAIL_ADDRESS][PERSON_NAME][DOMAIN_NAME] Driver's license…" at bounding box center [208, 108] width 361 height 118
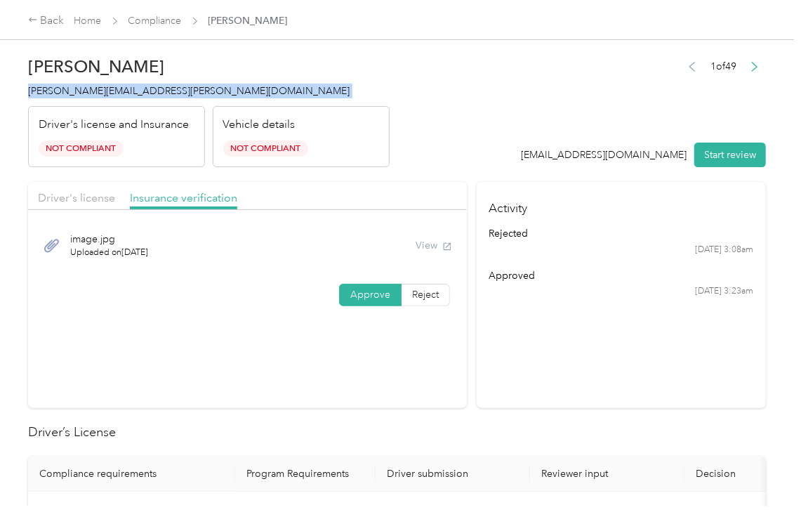
click at [171, 22] on link "Compliance" at bounding box center [154, 21] width 53 height 12
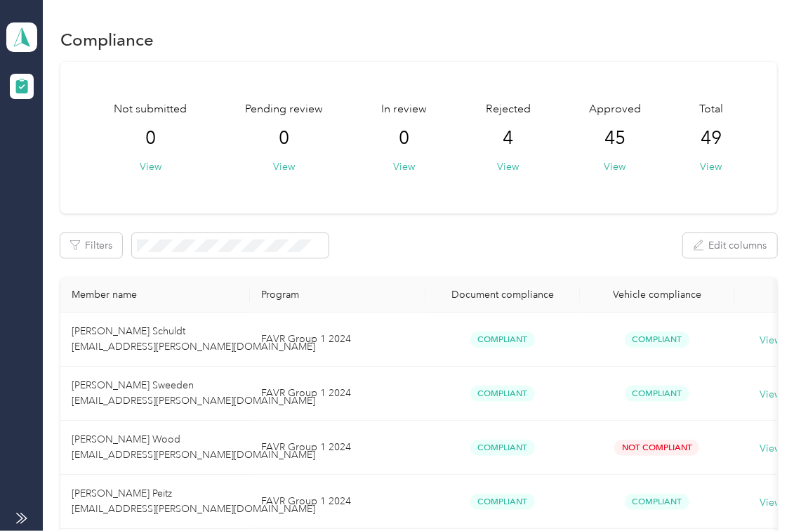
click at [469, 200] on div "Not submitted 0 View Pending review 0 View In review 0 View Rejected 4 View App…" at bounding box center [418, 138] width 716 height 152
click at [32, 38] on span at bounding box center [21, 36] width 31 height 29
click at [49, 143] on div "Log out" at bounding box center [45, 147] width 54 height 15
